Goal: Answer question/provide support

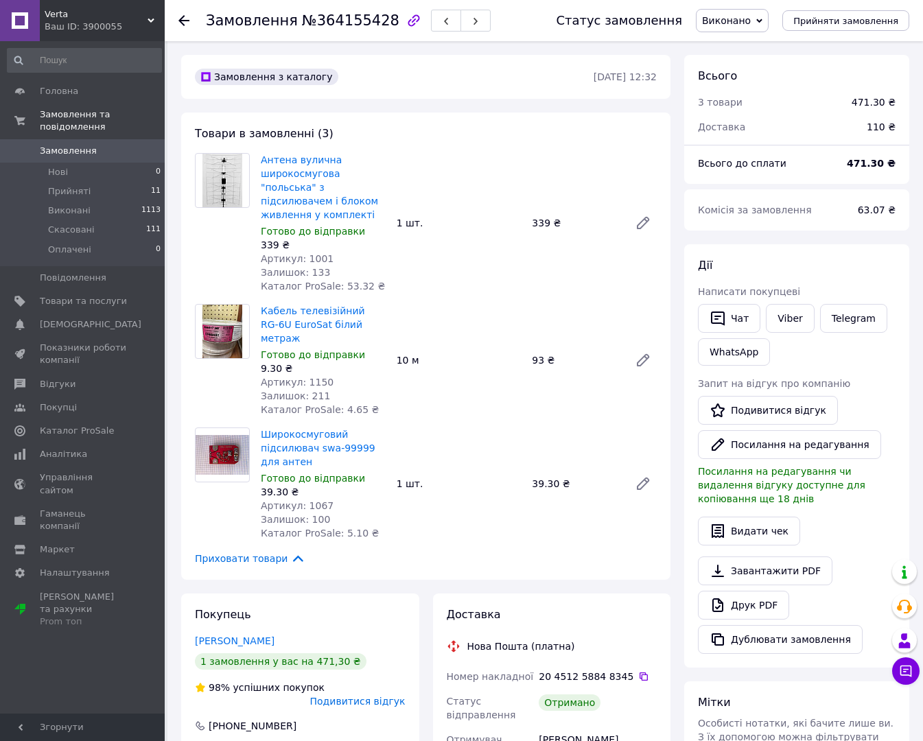
scroll to position [275, 0]
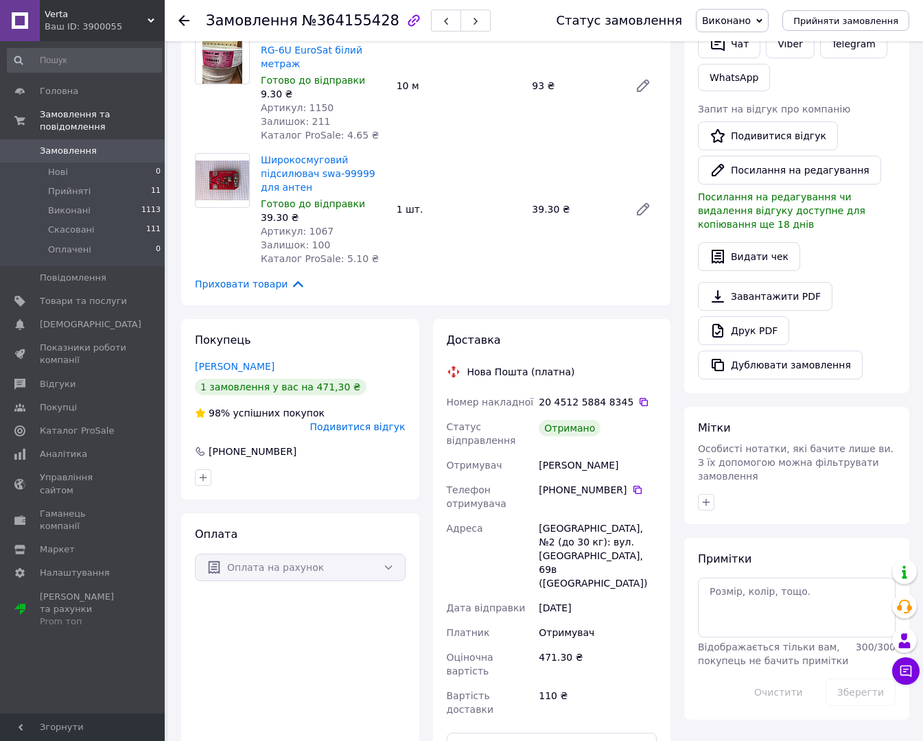
click at [361, 421] on span "Подивитися відгук" at bounding box center [357, 426] width 95 height 11
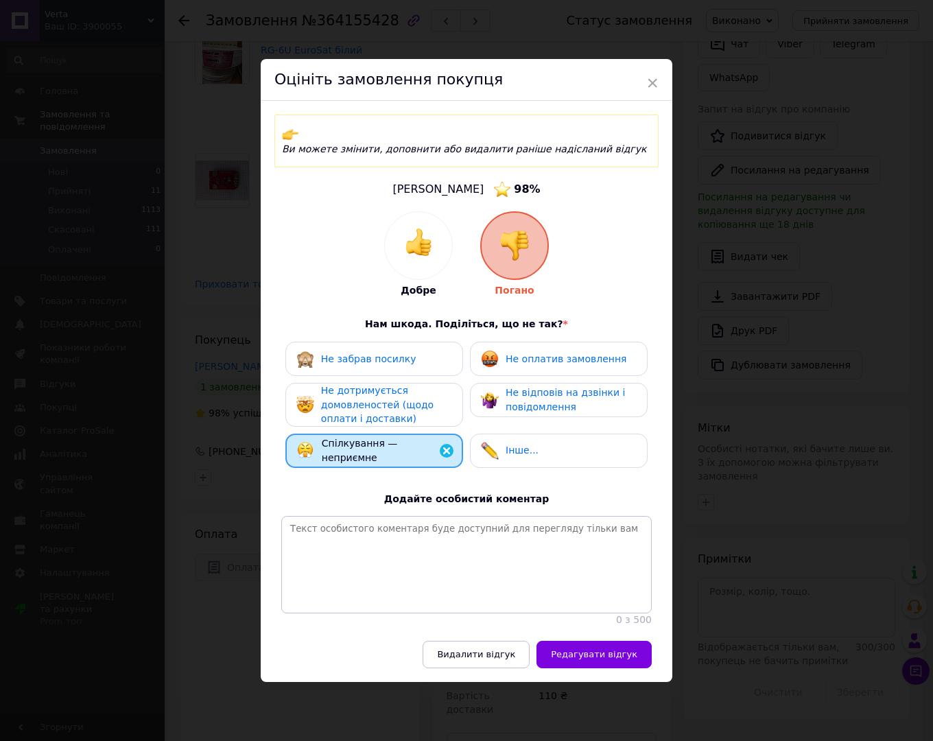
click at [651, 88] on span "×" at bounding box center [652, 82] width 12 height 23
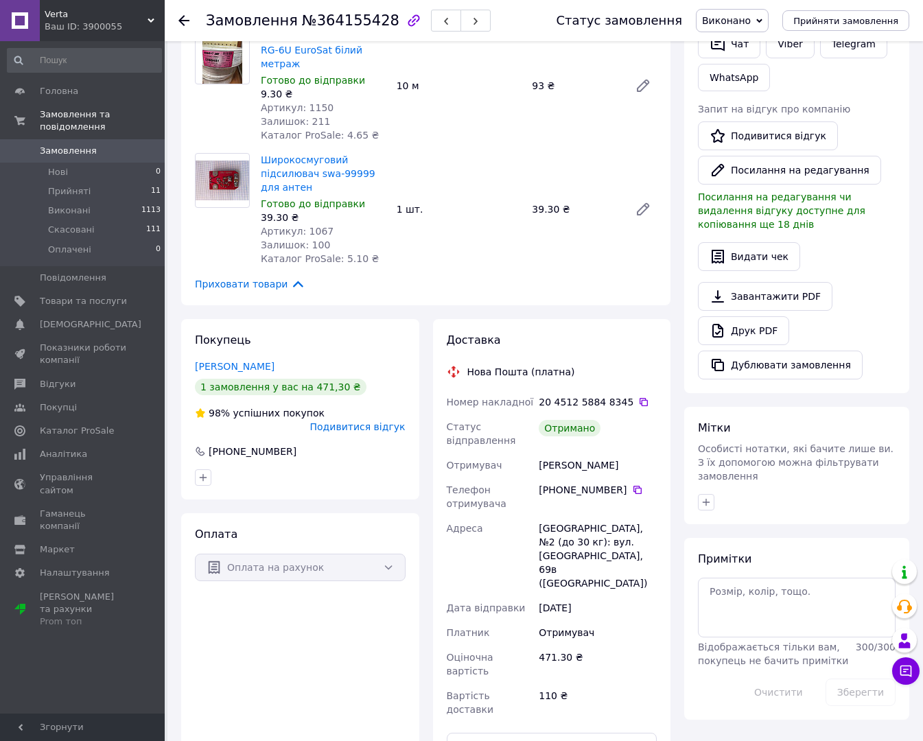
click at [60, 145] on span "Замовлення" at bounding box center [68, 151] width 57 height 12
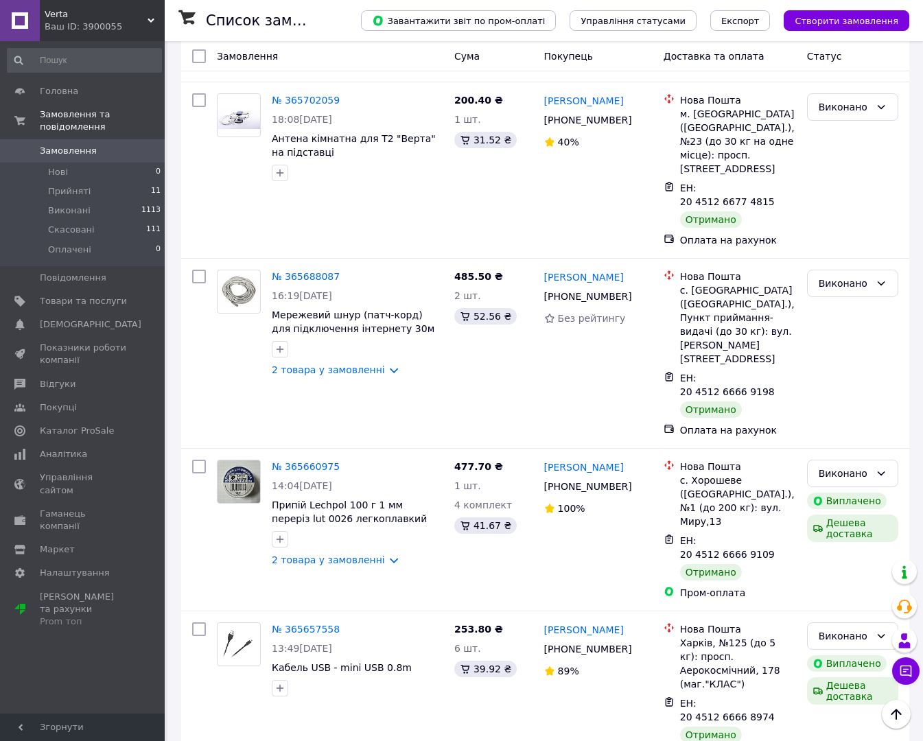
scroll to position [2403, 0]
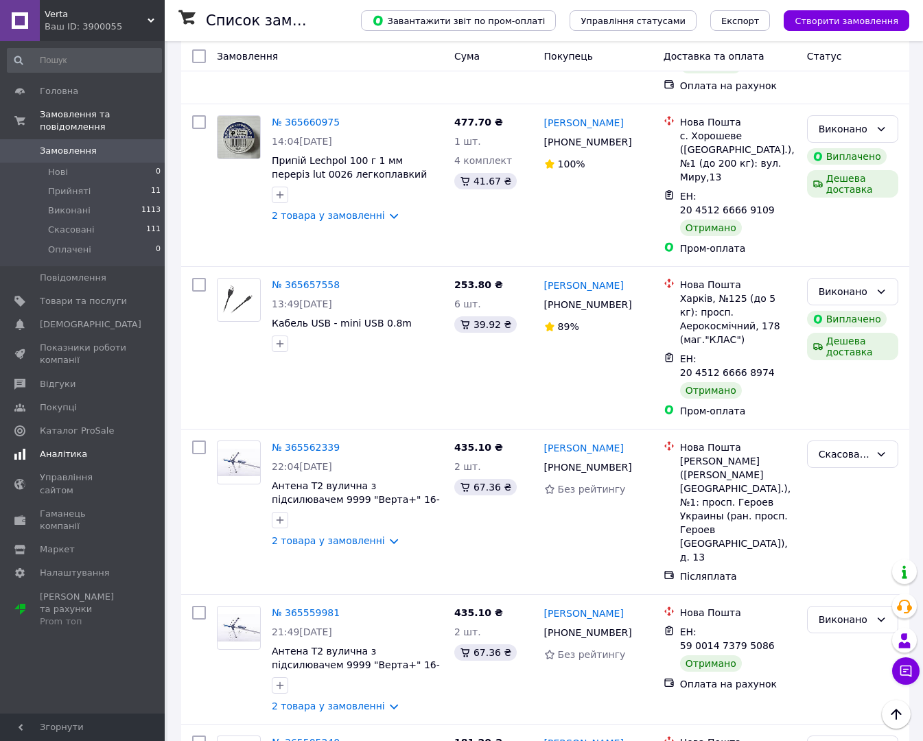
click at [49, 448] on span "Аналітика" at bounding box center [63, 454] width 47 height 12
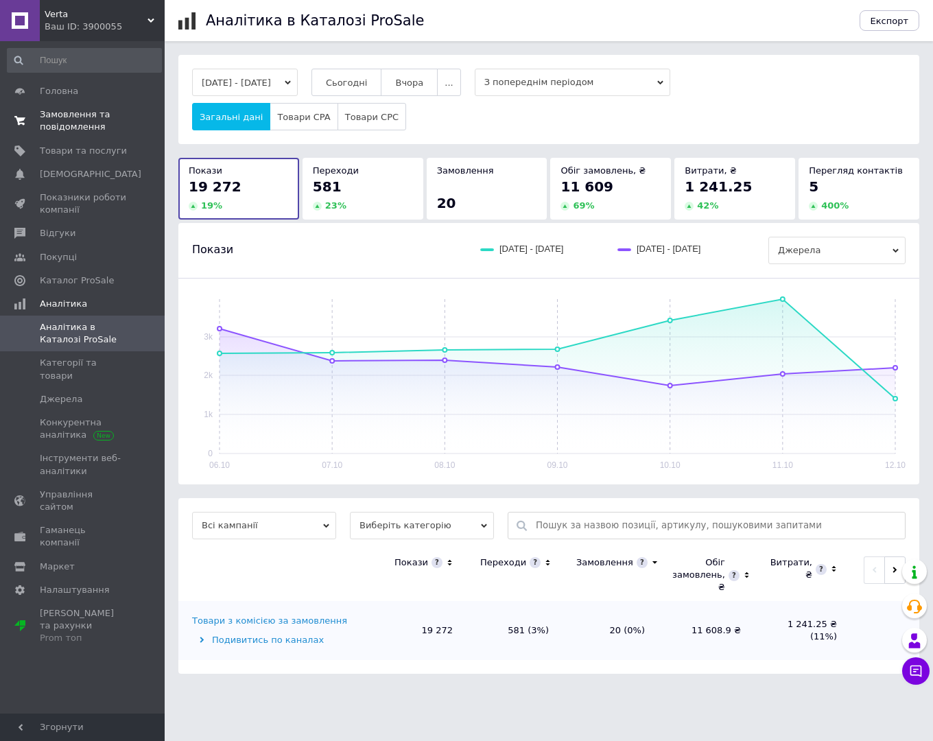
click at [54, 125] on span "Замовлення та повідомлення" at bounding box center [83, 120] width 87 height 25
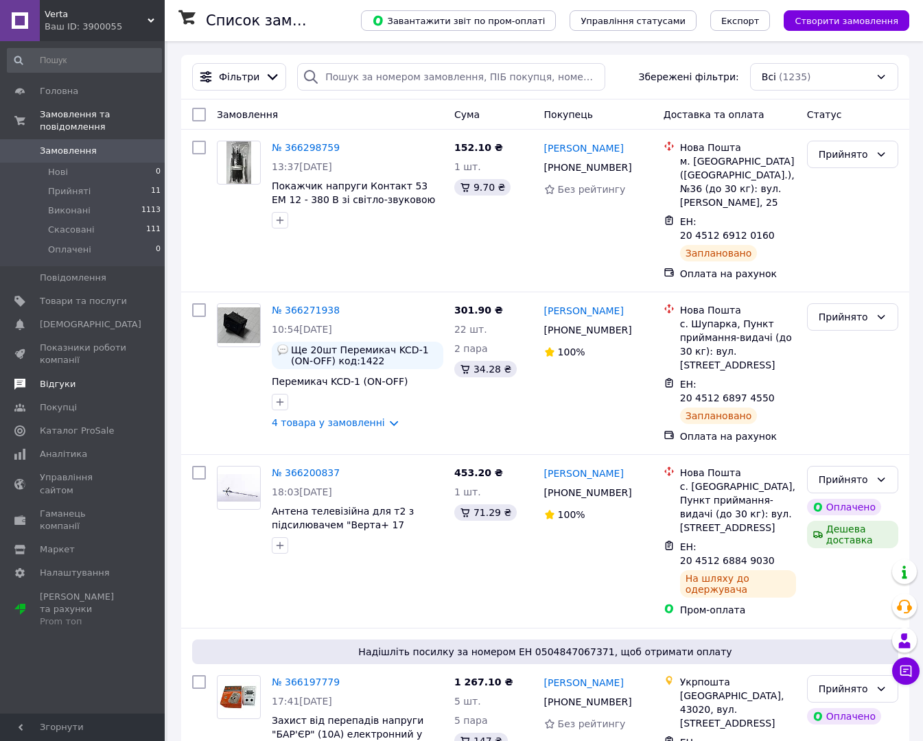
click at [58, 378] on span "Відгуки" at bounding box center [58, 384] width 36 height 12
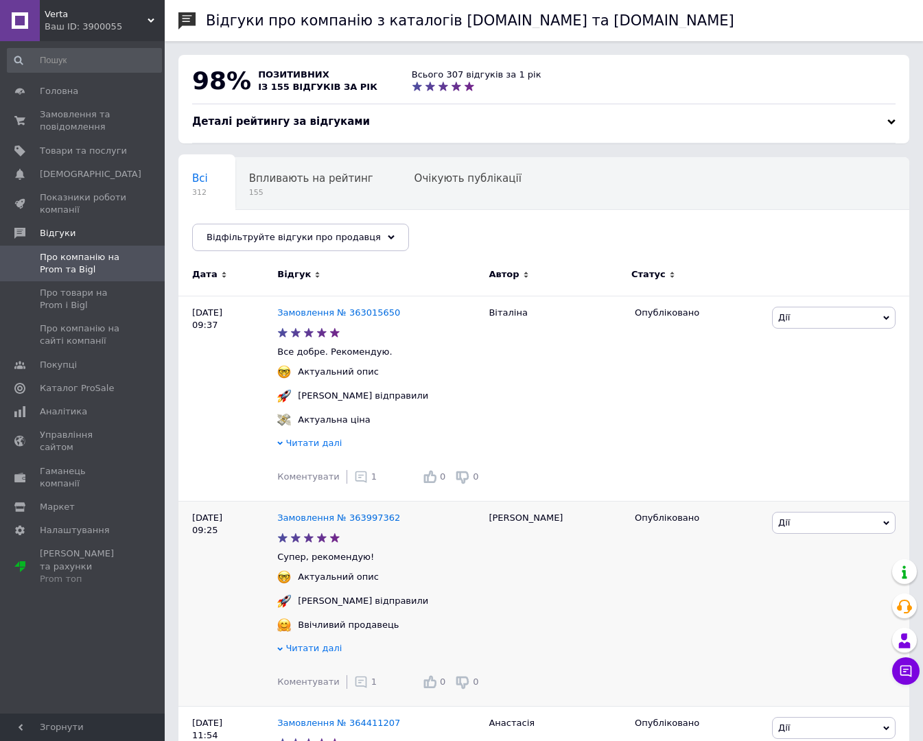
scroll to position [275, 0]
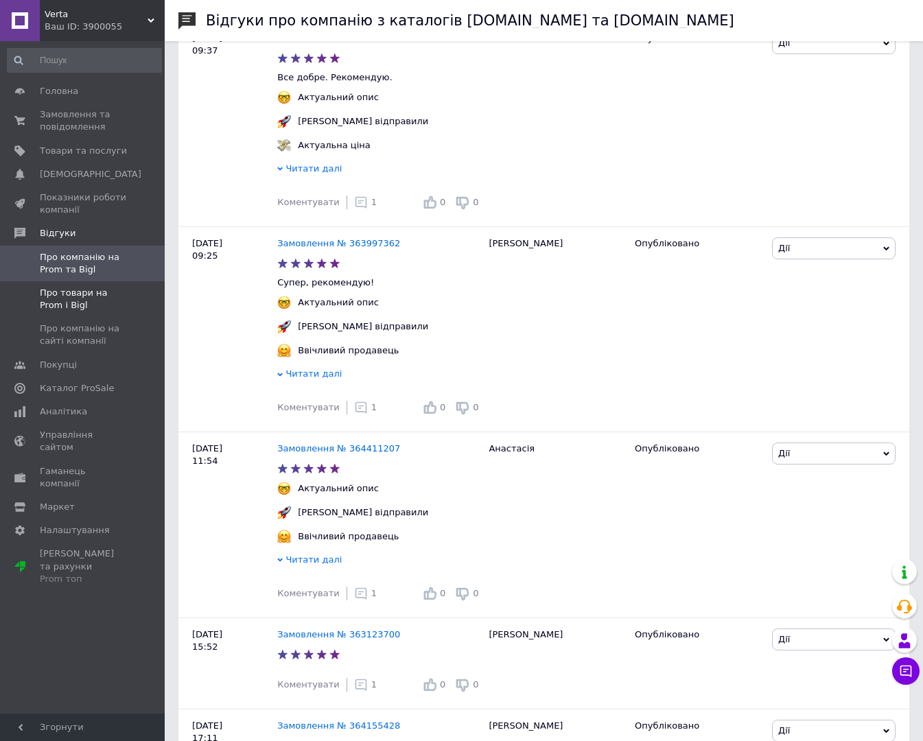
click at [43, 307] on span "Про товари на Prom і Bigl" at bounding box center [83, 299] width 87 height 25
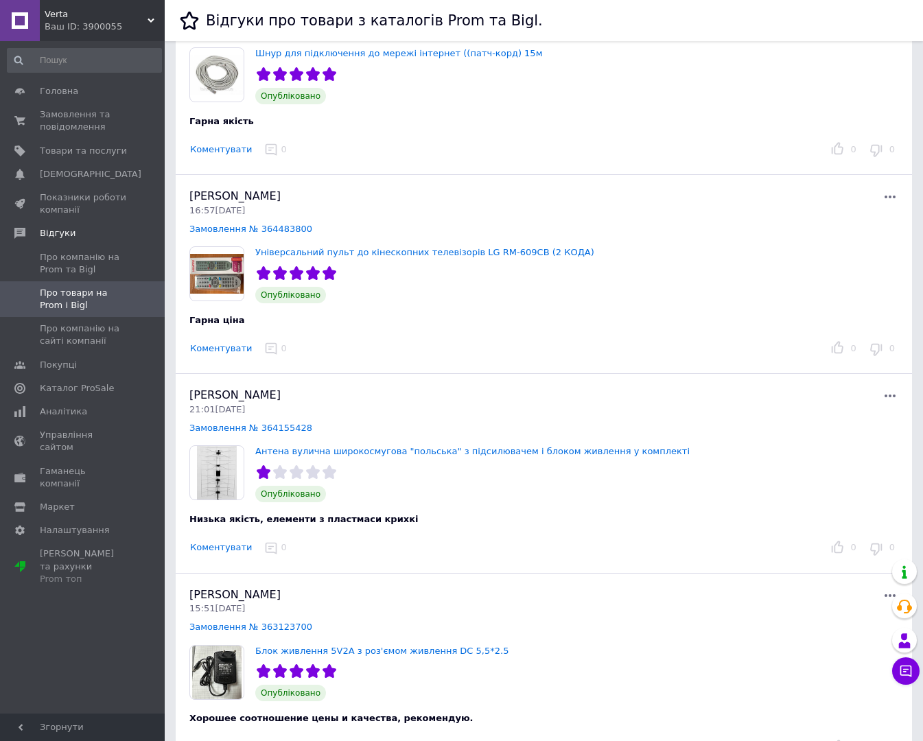
scroll to position [275, 0]
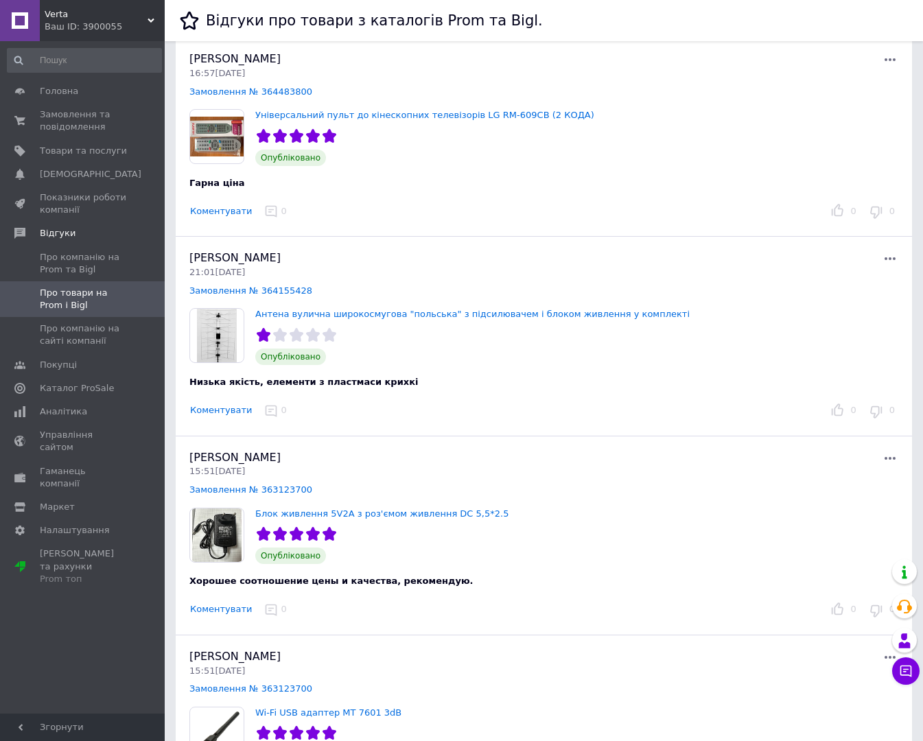
click at [226, 416] on button "Коментувати" at bounding box center [220, 411] width 63 height 14
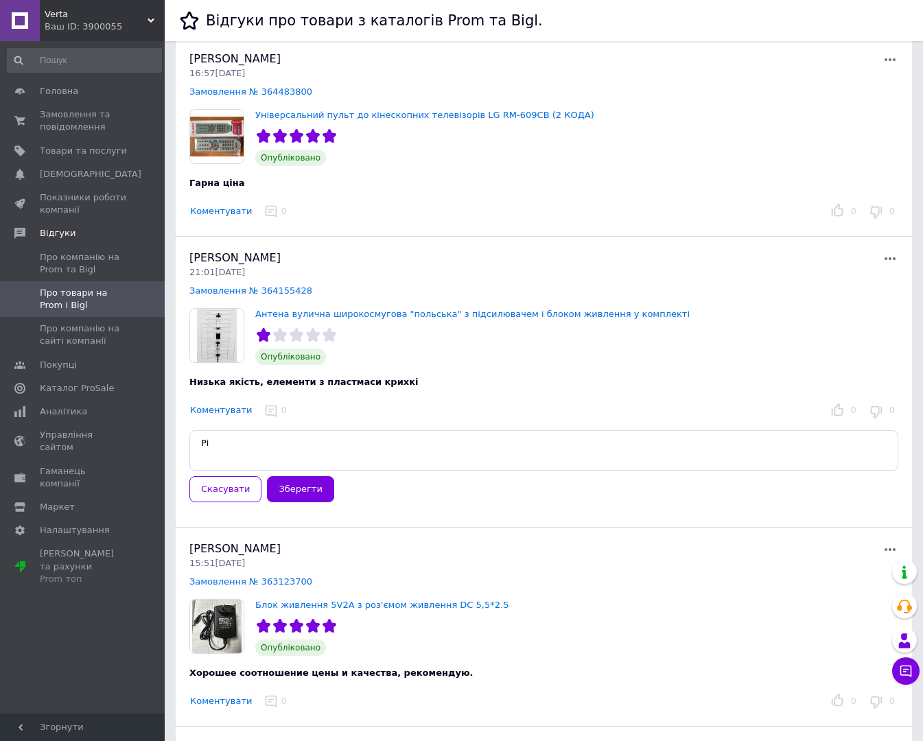
type textarea "Р"
click at [244, 441] on textarea at bounding box center [543, 450] width 709 height 40
type textarea "П"
click at [222, 444] on textarea at bounding box center [543, 450] width 709 height 40
type textarea "Проблеми з прийомом сигналу ніяк не пов'язані з крихкістю пластику,"
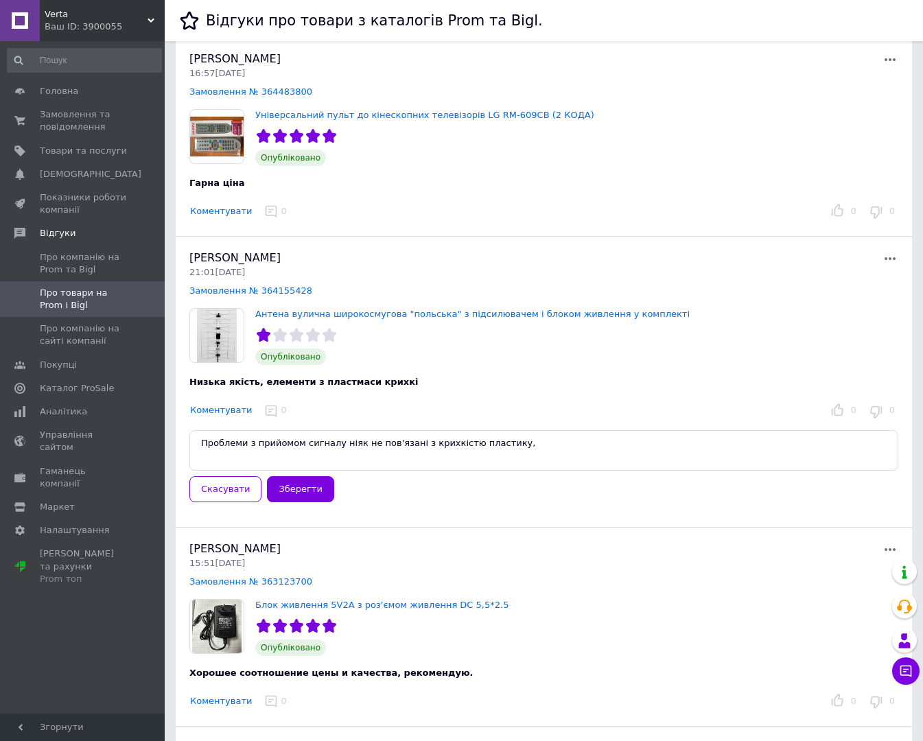
drag, startPoint x: 497, startPoint y: 447, endPoint x: 194, endPoint y: 445, distance: 302.6
click at [194, 445] on textarea "Проблеми з прийомом сигналу ніяк не пов'язані з крихкістю пластику," at bounding box center [543, 450] width 709 height 40
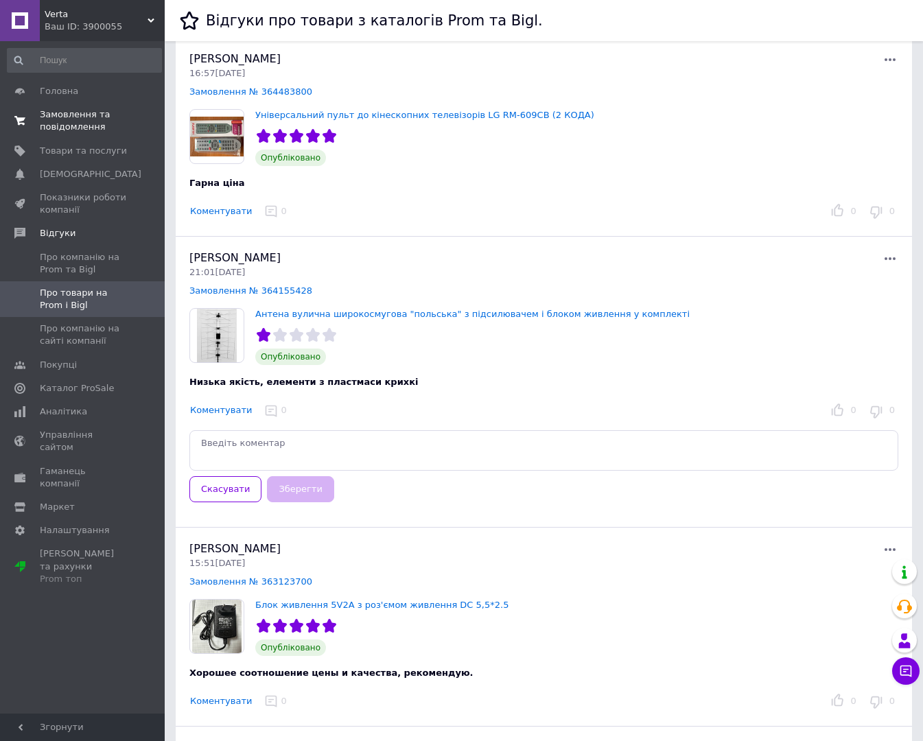
click at [54, 121] on span "Замовлення та повідомлення" at bounding box center [83, 120] width 87 height 25
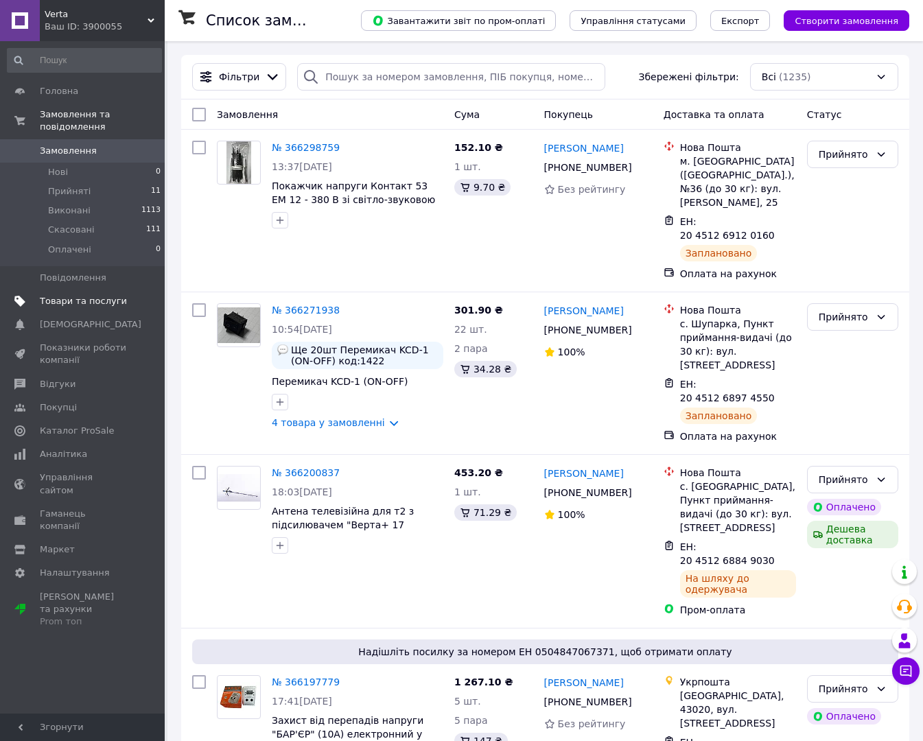
click at [83, 295] on span "Товари та послуги" at bounding box center [83, 301] width 87 height 12
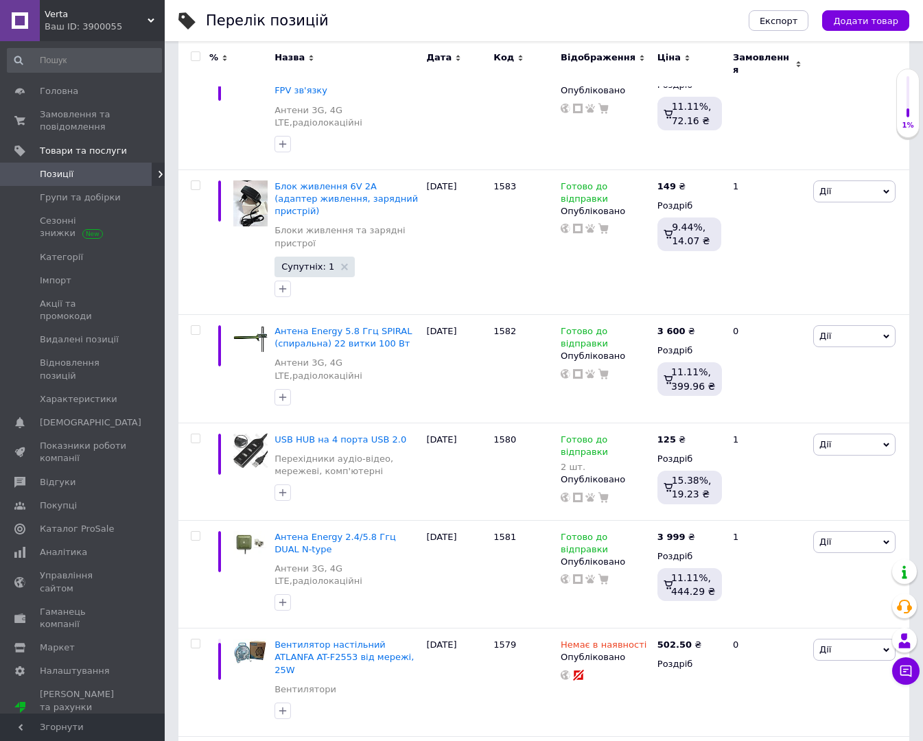
scroll to position [1807, 0]
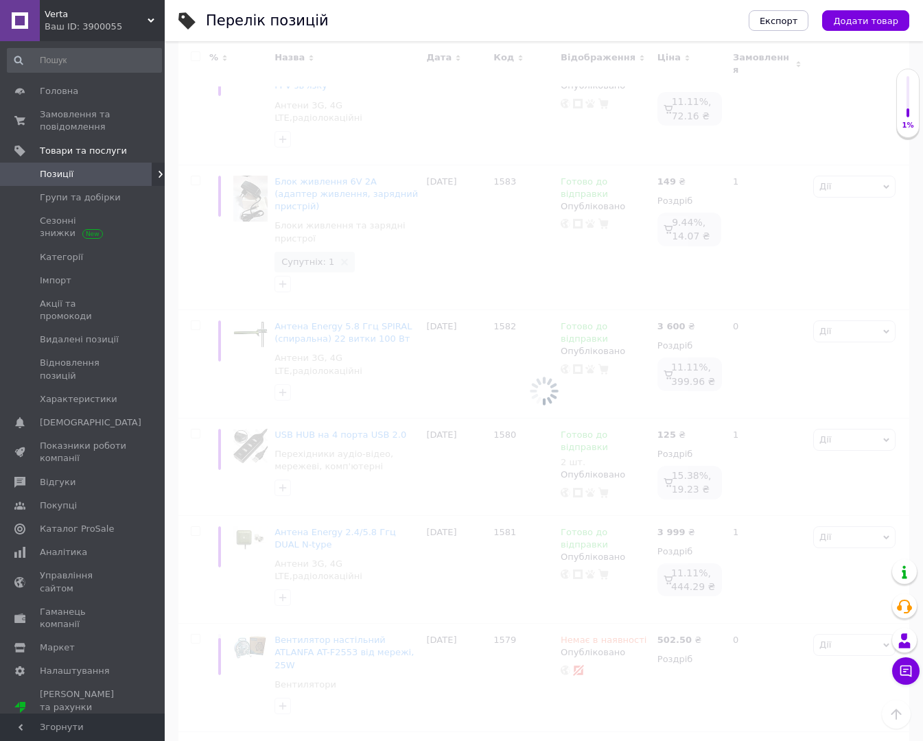
scroll to position [270, 0]
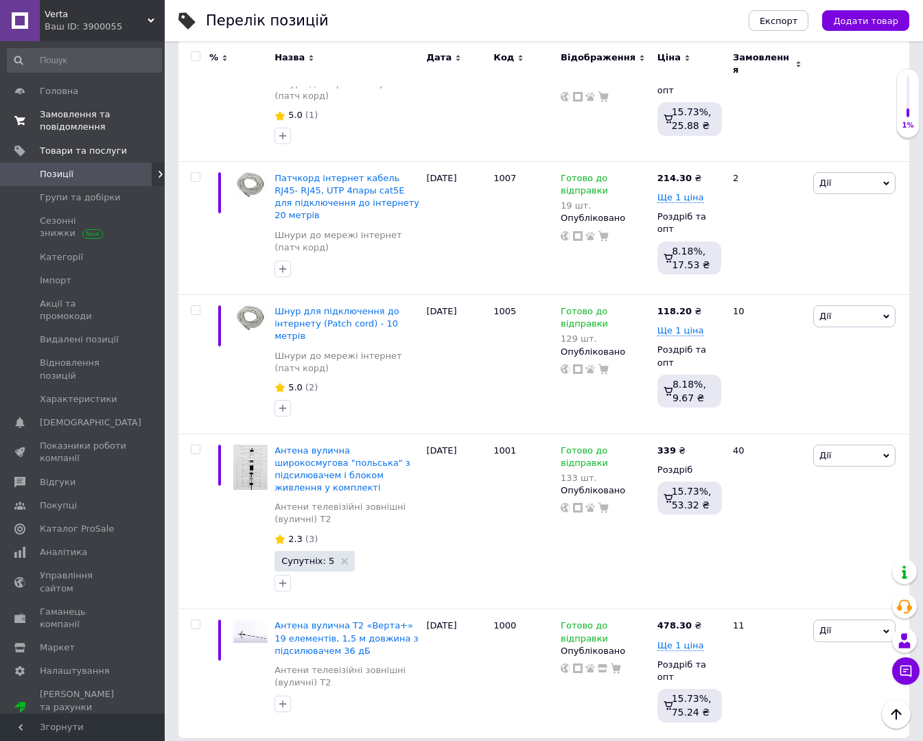
click at [60, 119] on span "Замовлення та повідомлення" at bounding box center [83, 120] width 87 height 25
